Goal: Find specific page/section

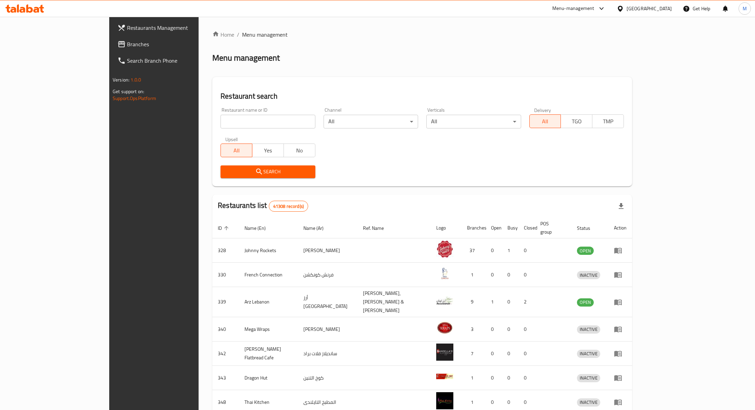
click at [221, 123] on input "search" at bounding box center [268, 122] width 95 height 14
paste input "705777"
type input "705777"
click button "Search" at bounding box center [268, 171] width 95 height 13
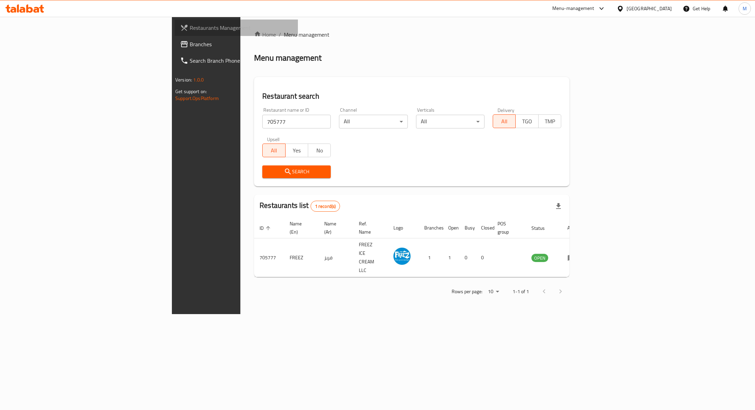
click at [190, 31] on span "Restaurants Management" at bounding box center [241, 28] width 103 height 8
